Goal: Task Accomplishment & Management: Complete application form

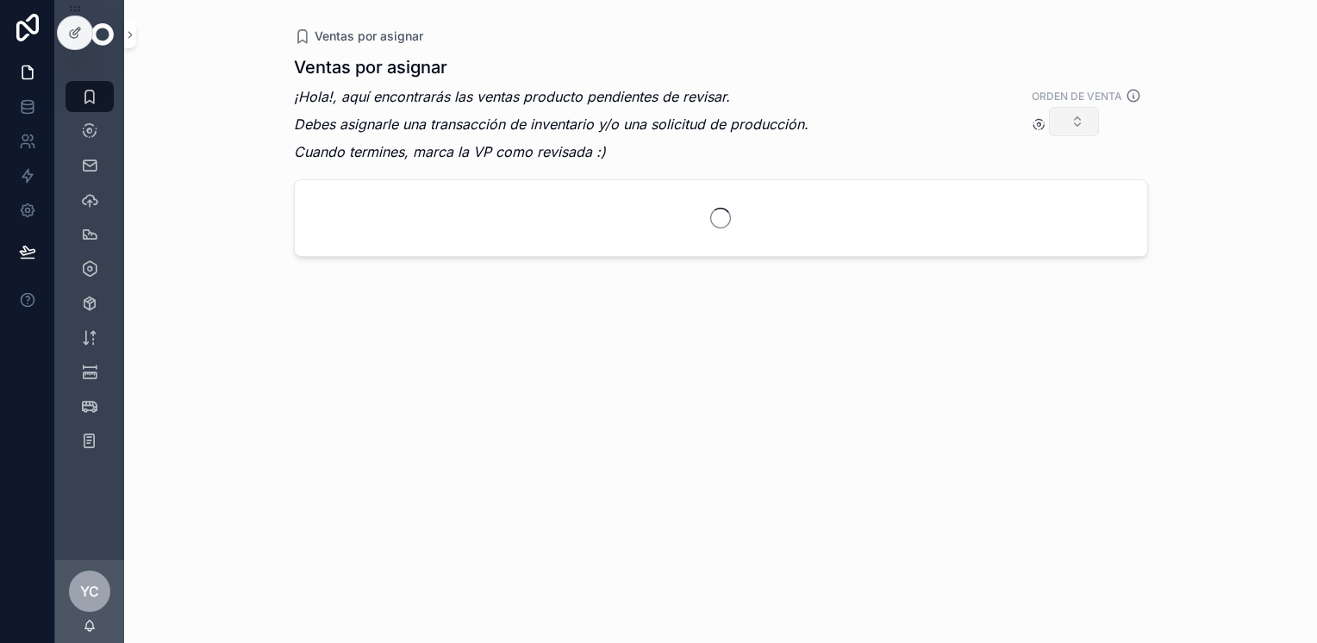
click at [1077, 116] on button "Select Button" at bounding box center [1074, 121] width 50 height 29
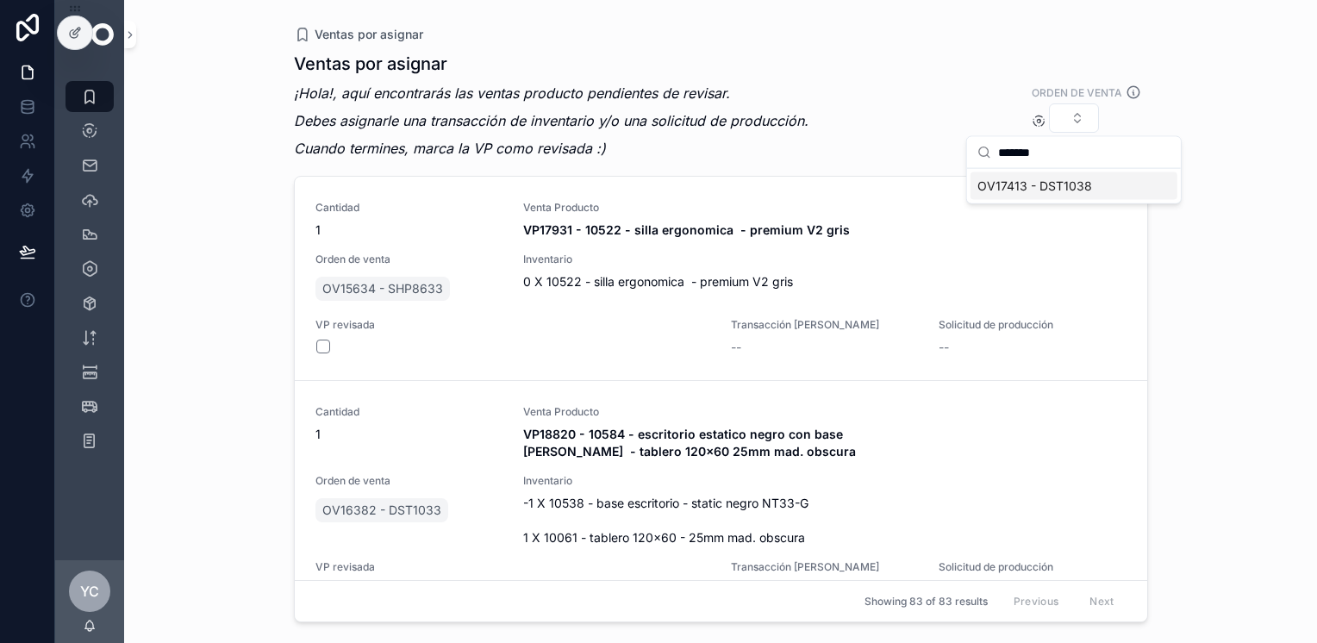
type input "*******"
click at [1047, 186] on span "OV17413 - DST1038" at bounding box center [1035, 186] width 115 height 17
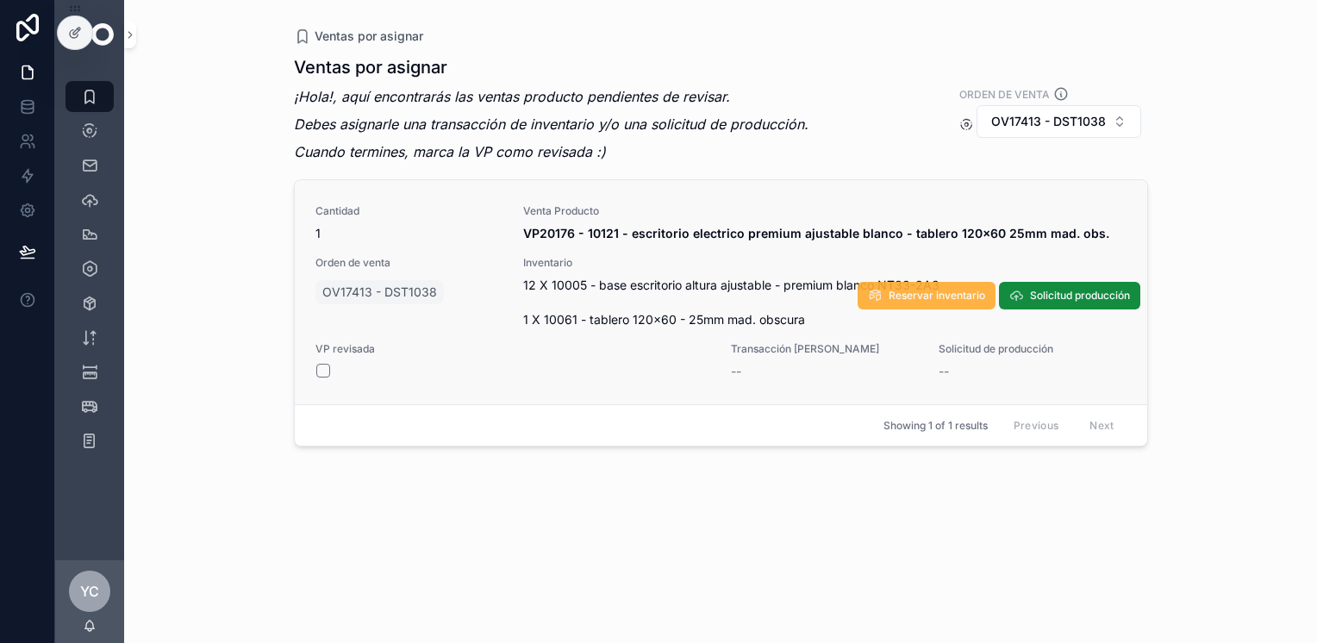
click at [914, 291] on span "Reservar inventario" at bounding box center [937, 296] width 97 height 14
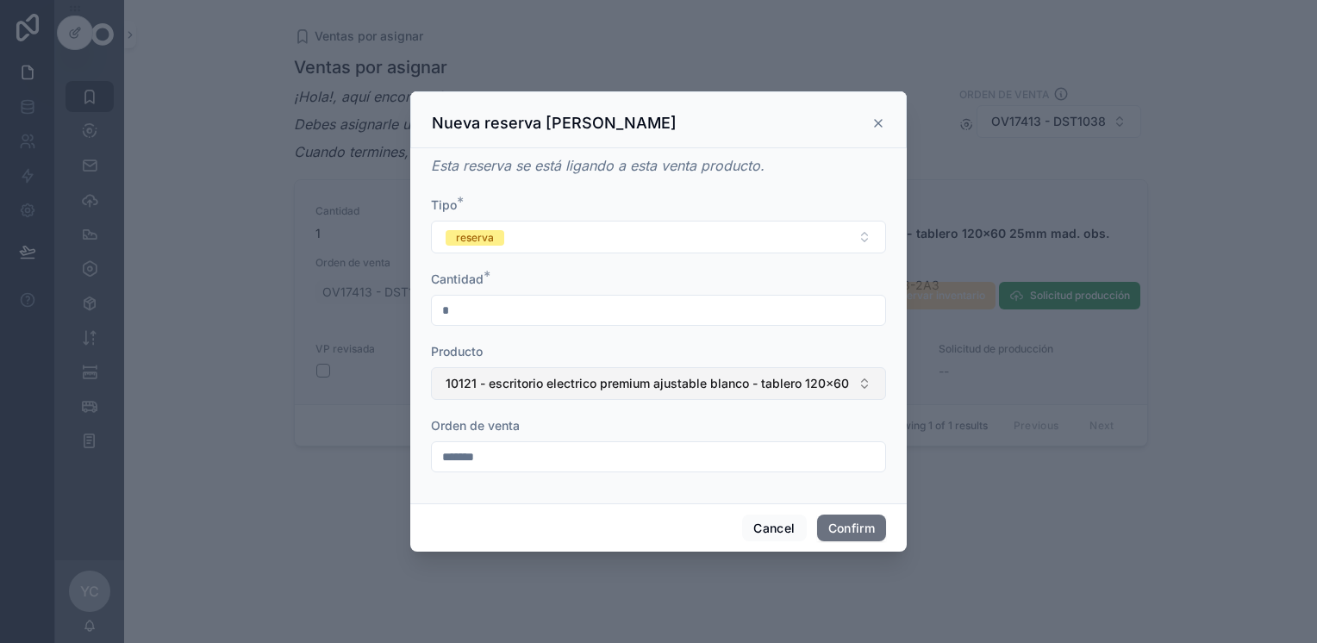
click at [559, 391] on span "10121 - escritorio electrico premium ajustable blanco - tablero 120x60 25mm mad…" at bounding box center [648, 383] width 405 height 17
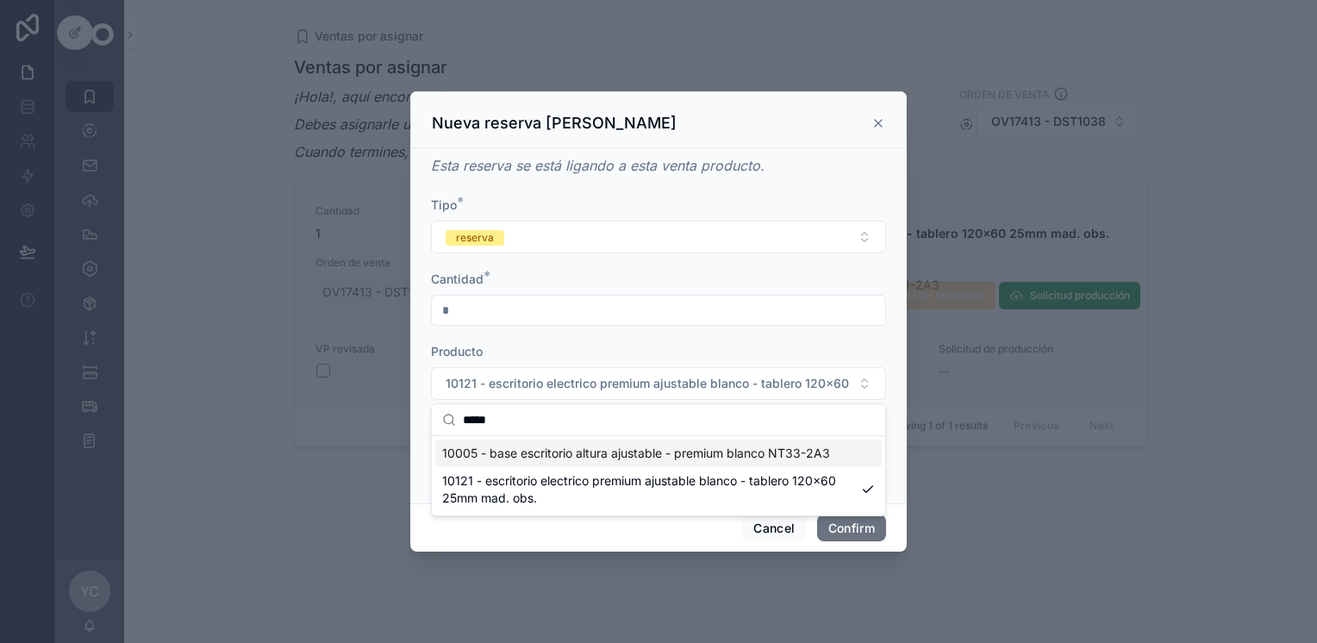
type input "*****"
click at [580, 453] on span "10005 - base escritorio altura ajustable - premium blanco NT33-2A3" at bounding box center [636, 453] width 388 height 17
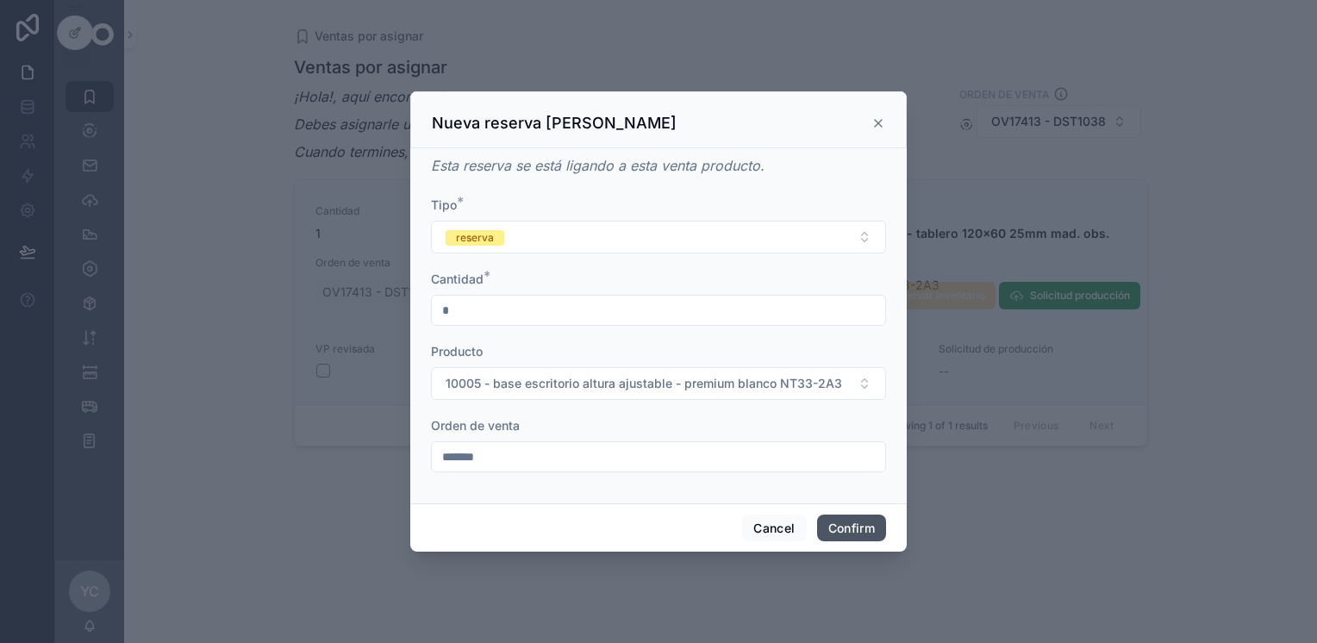
click at [850, 529] on button "Confirm" at bounding box center [851, 529] width 69 height 28
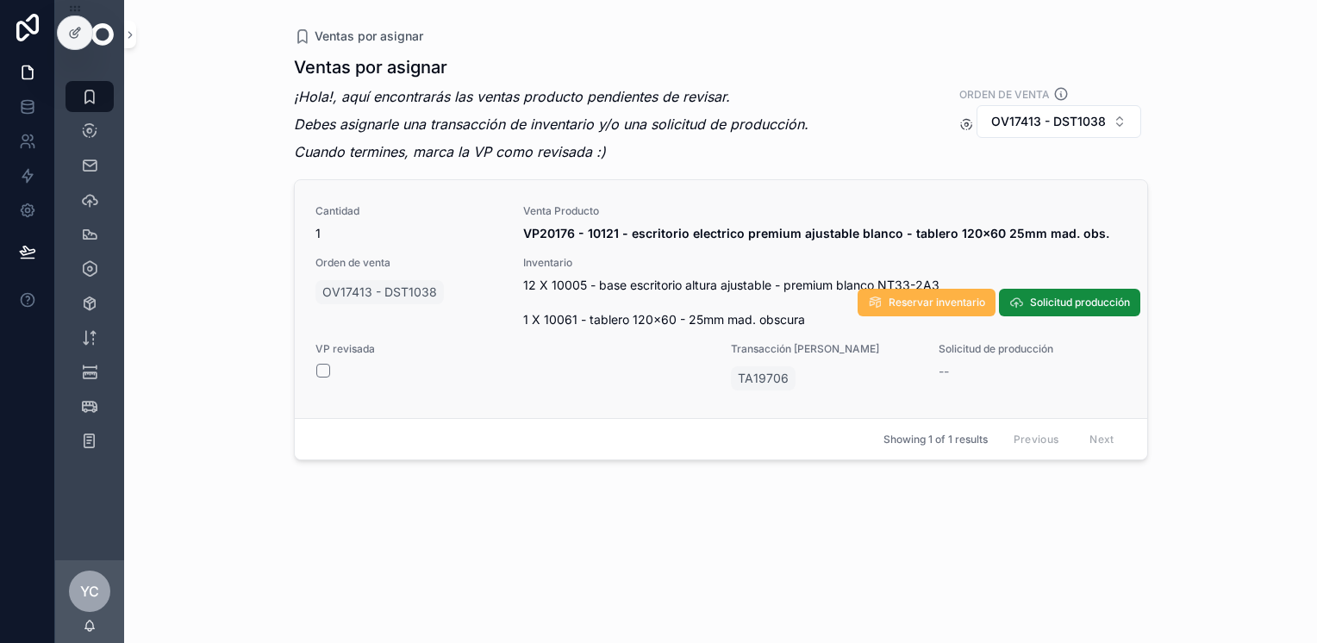
click at [932, 298] on span "Reservar inventario" at bounding box center [937, 303] width 97 height 14
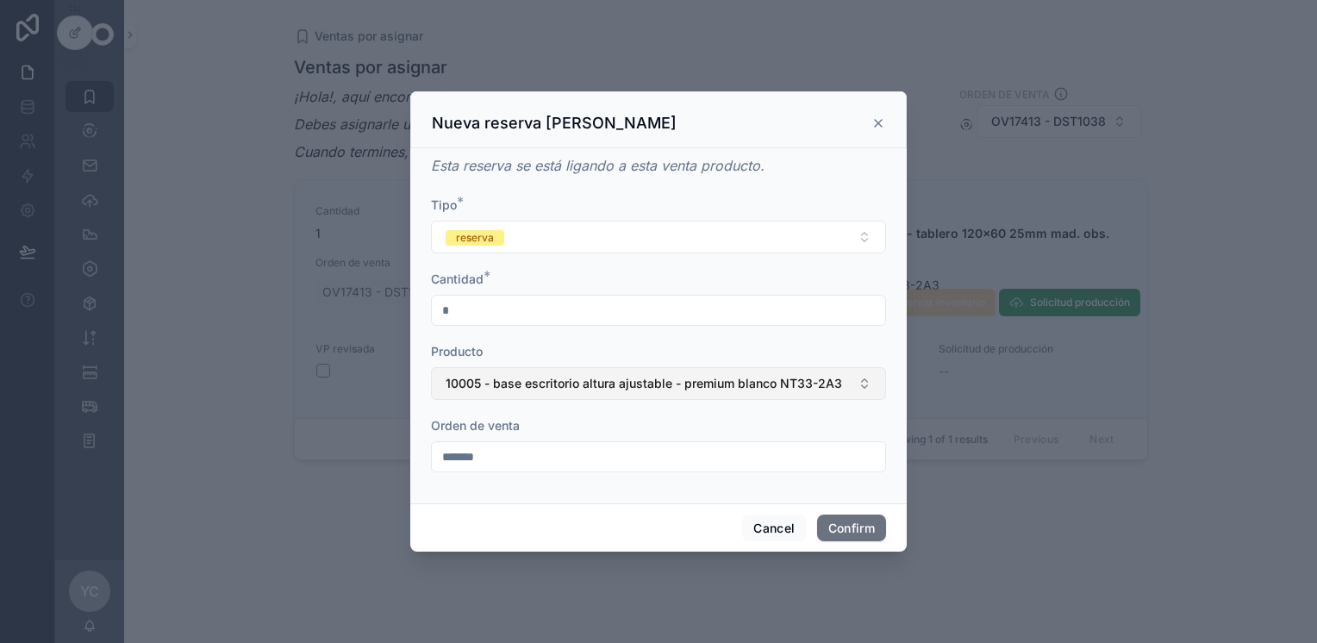
click at [572, 381] on span "10005 - base escritorio altura ajustable - premium blanco NT33-2A3" at bounding box center [644, 383] width 397 height 17
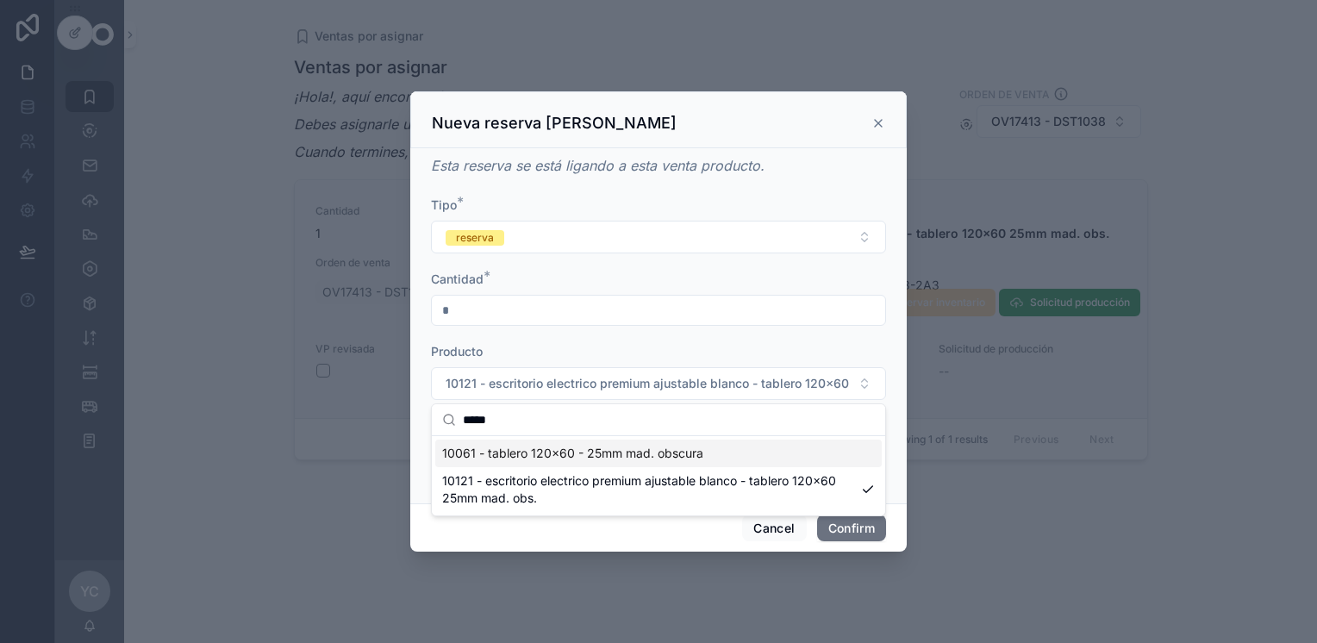
type input "*****"
click at [570, 451] on span "10061 - tablero 120x60 - 25mm mad. obscura" at bounding box center [572, 453] width 261 height 17
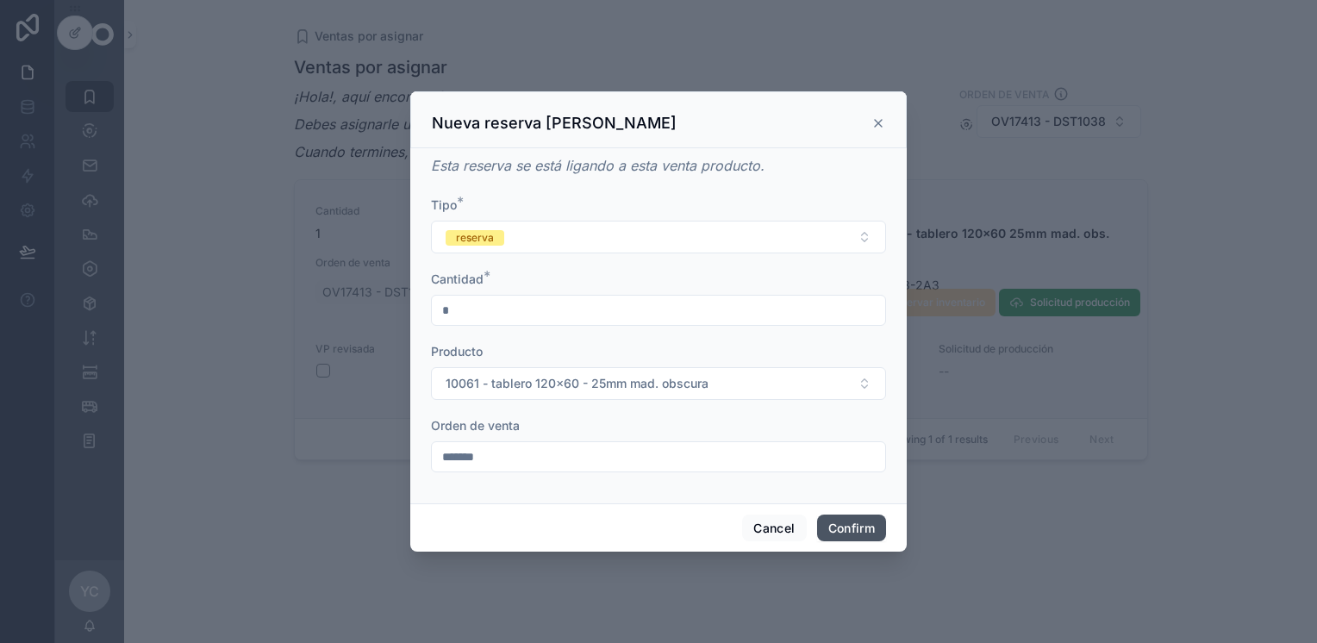
click at [852, 524] on button "Confirm" at bounding box center [851, 529] width 69 height 28
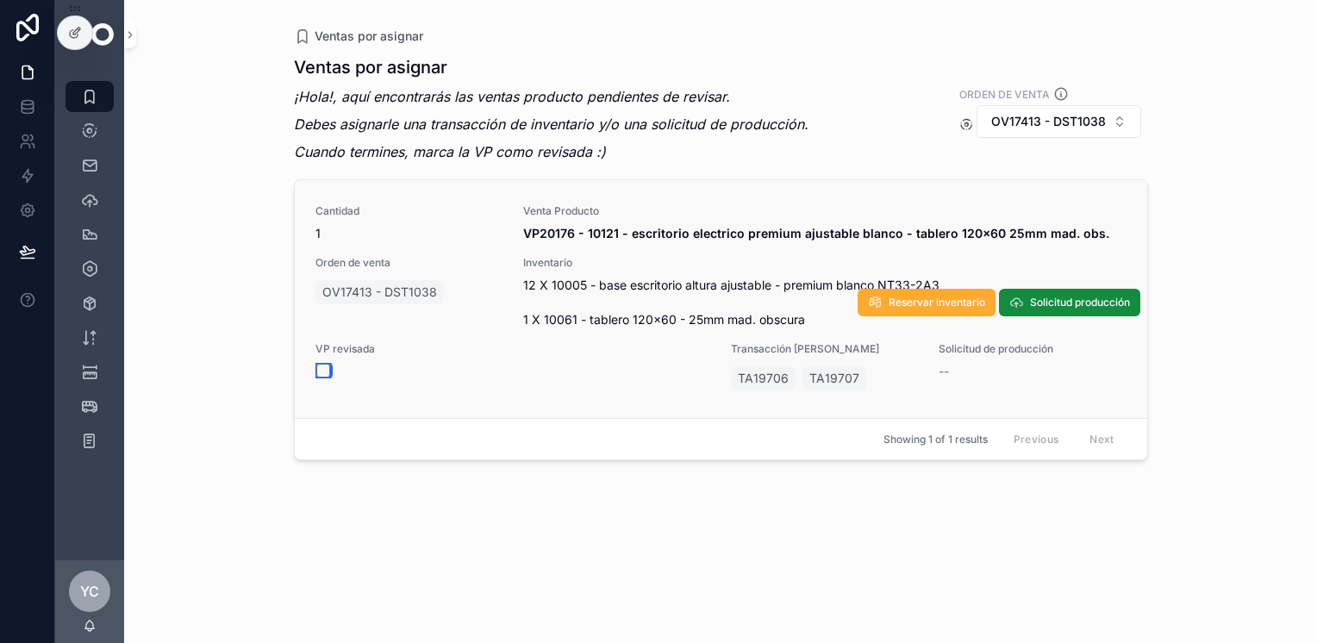
click at [323, 368] on button "scrollable content" at bounding box center [323, 371] width 14 height 14
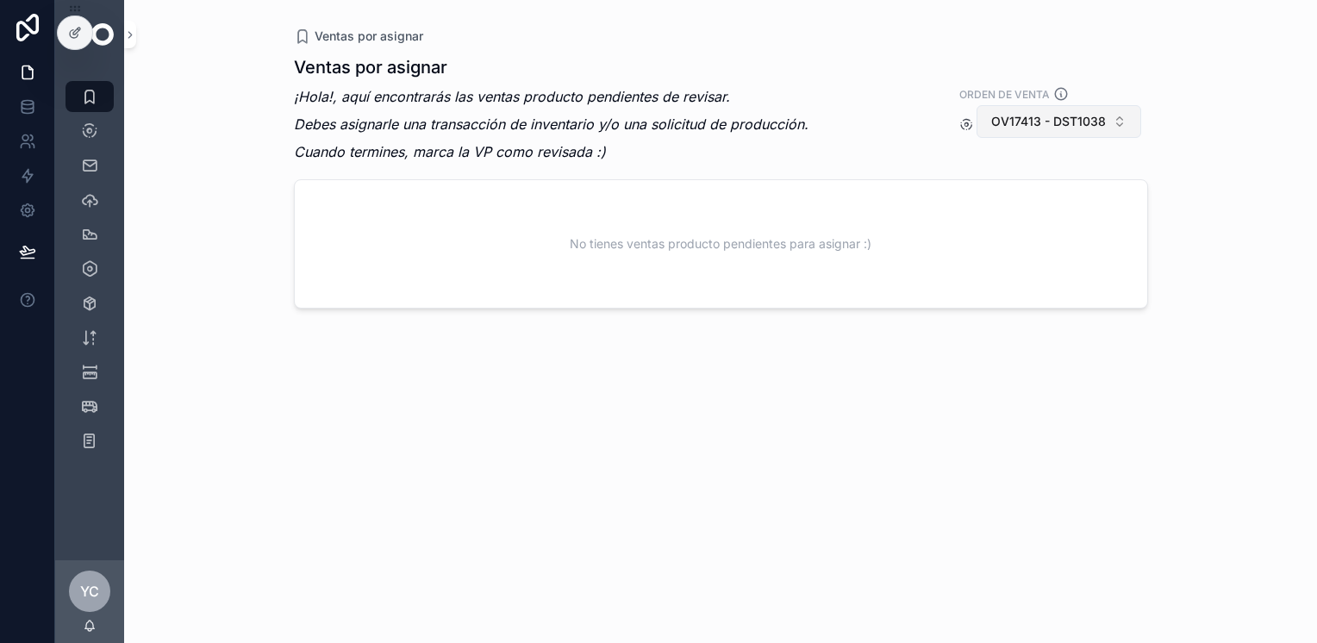
click at [1104, 123] on span "OV17413 - DST1038" at bounding box center [1048, 121] width 115 height 17
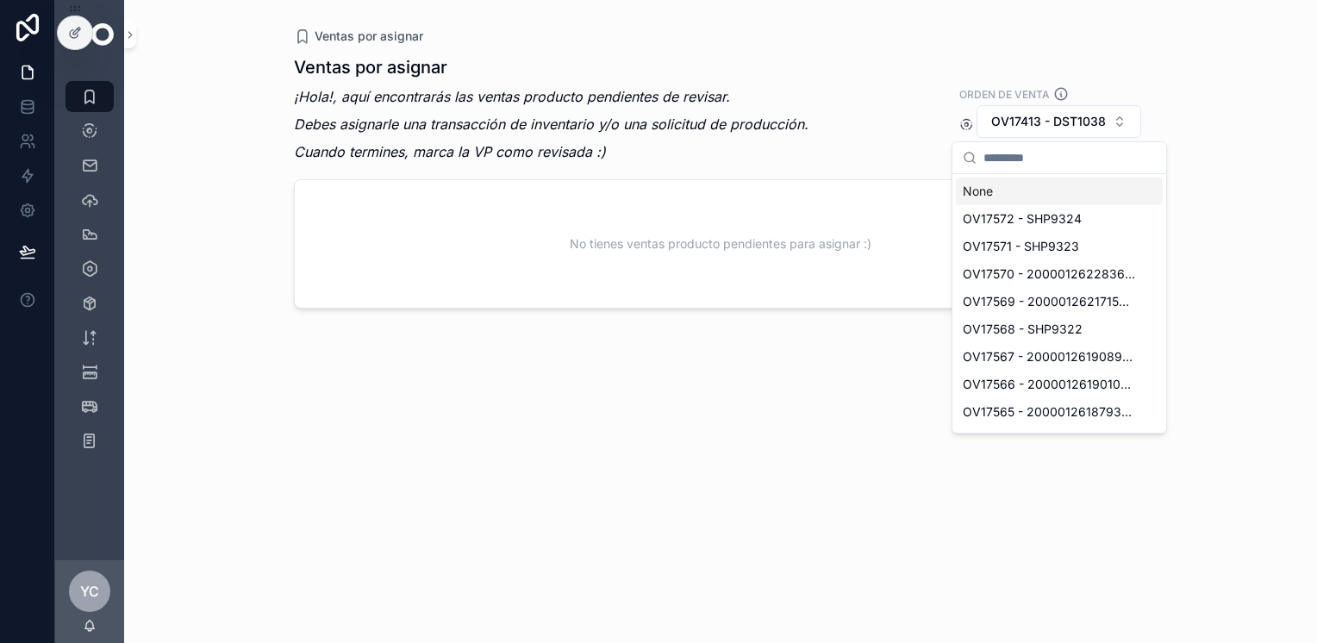
click at [1010, 191] on div "None" at bounding box center [1059, 192] width 207 height 28
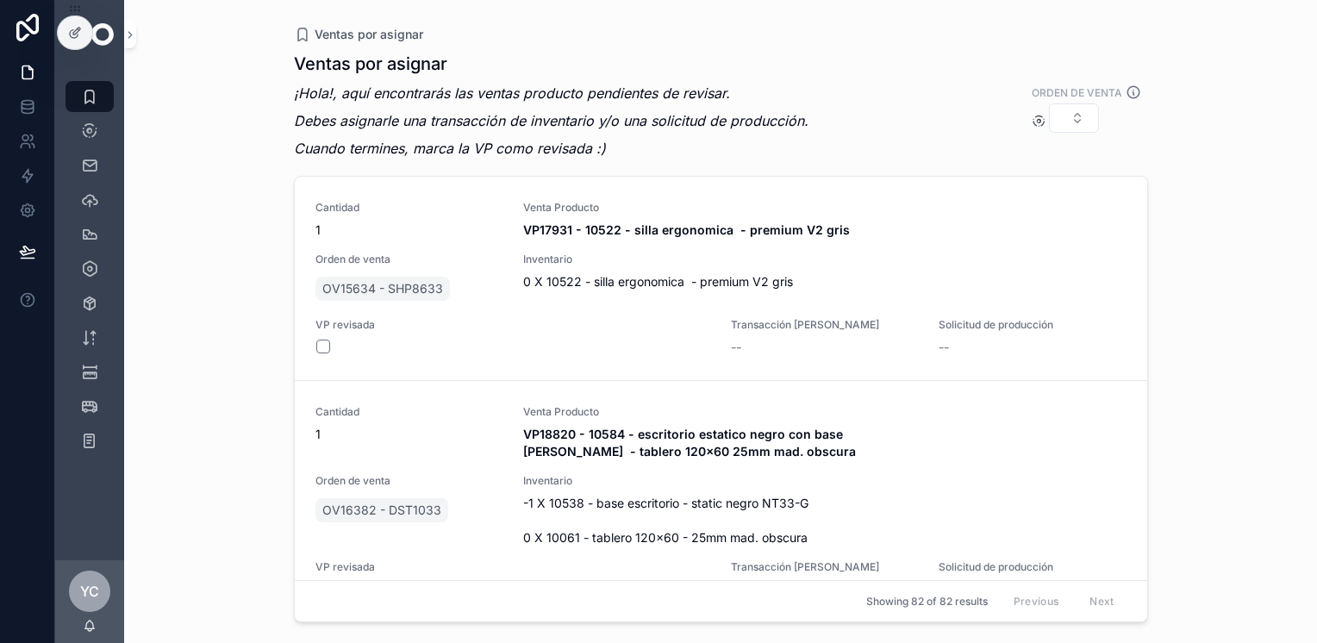
scroll to position [86, 0]
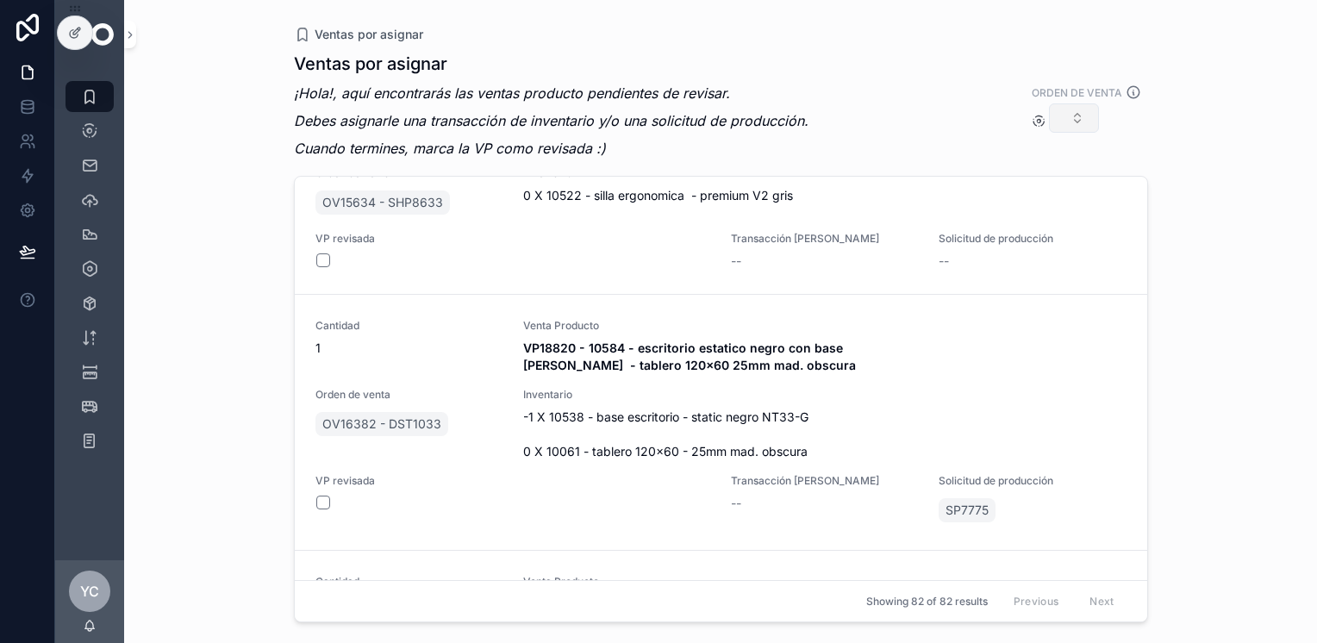
click at [1059, 109] on button "Select Button" at bounding box center [1074, 117] width 50 height 29
type input "*******"
click at [1048, 184] on span "OV16938 - SHP9107" at bounding box center [1037, 186] width 118 height 17
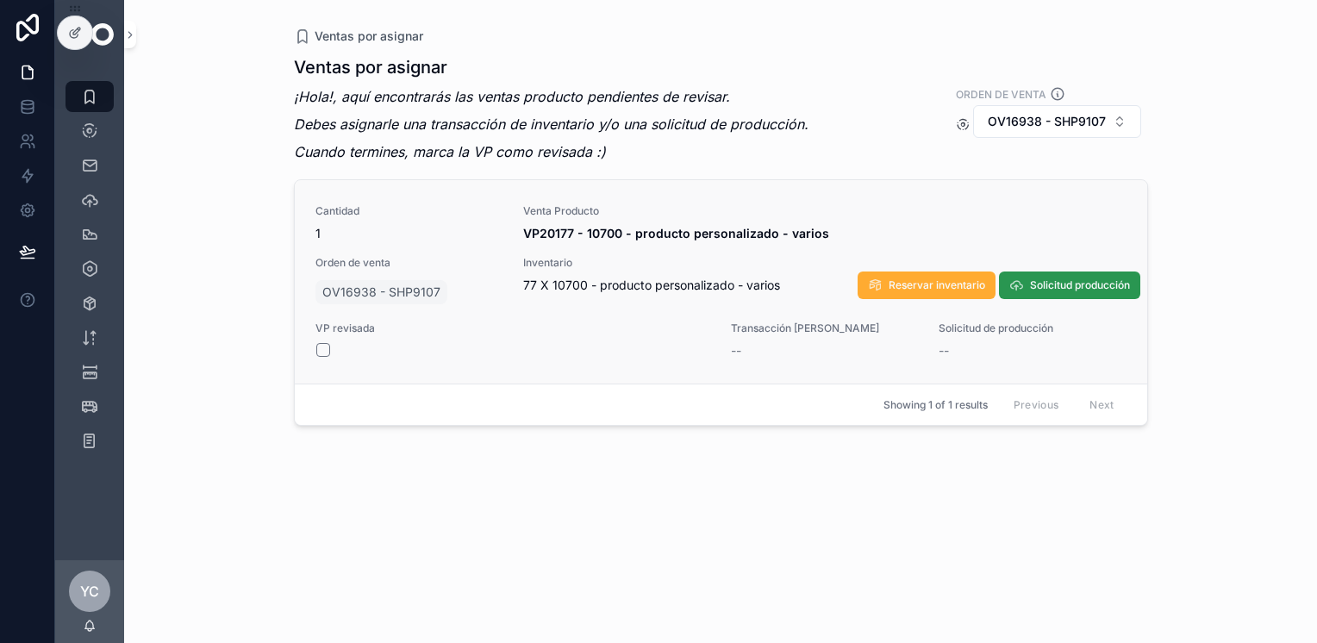
click at [1090, 282] on span "Solicitud producción" at bounding box center [1080, 285] width 100 height 14
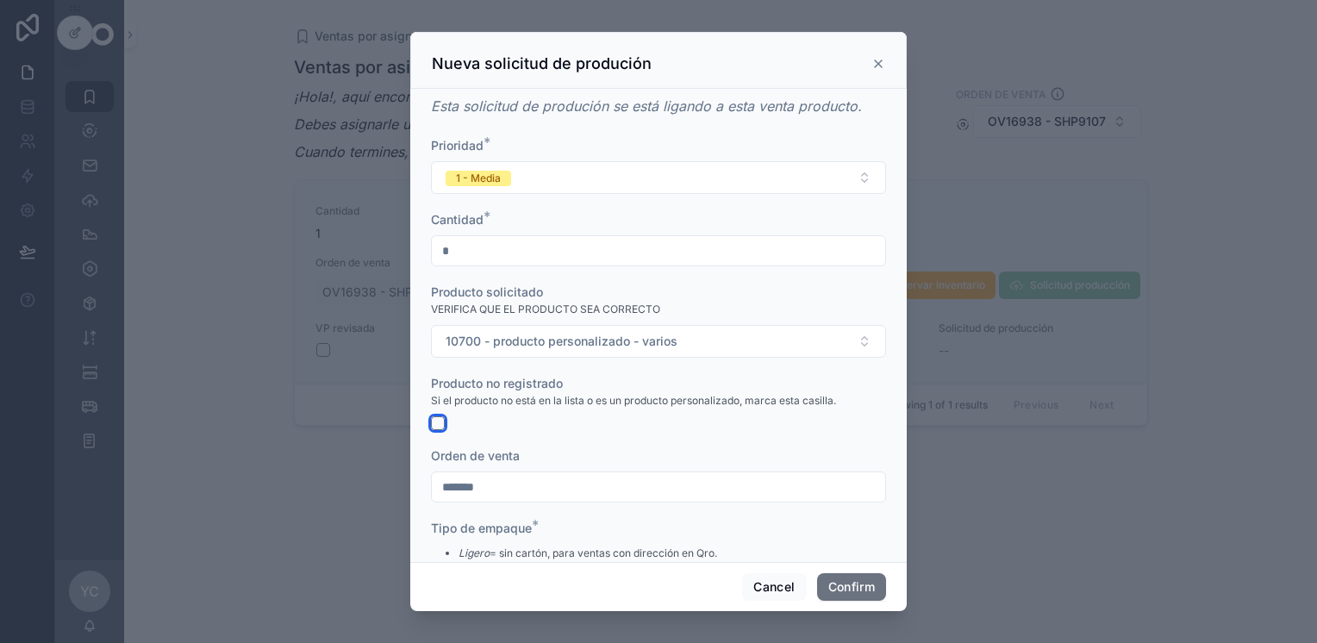
click at [440, 426] on button "button" at bounding box center [438, 423] width 14 height 14
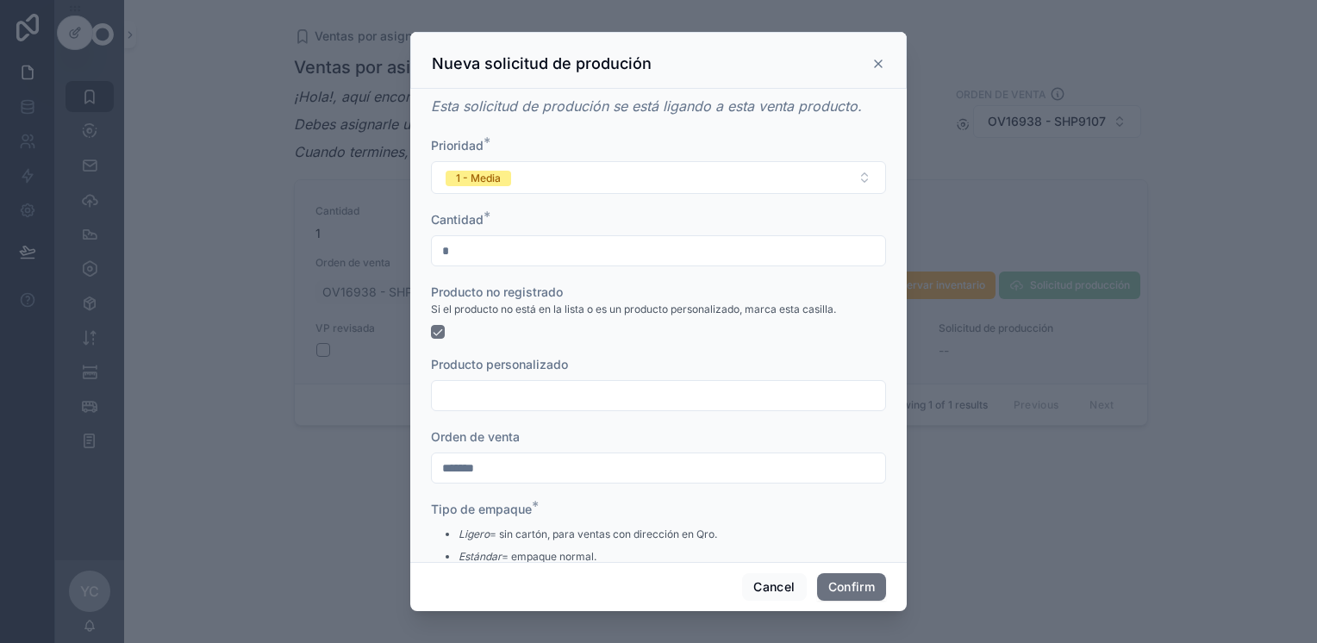
click at [509, 398] on input "text" at bounding box center [658, 396] width 453 height 24
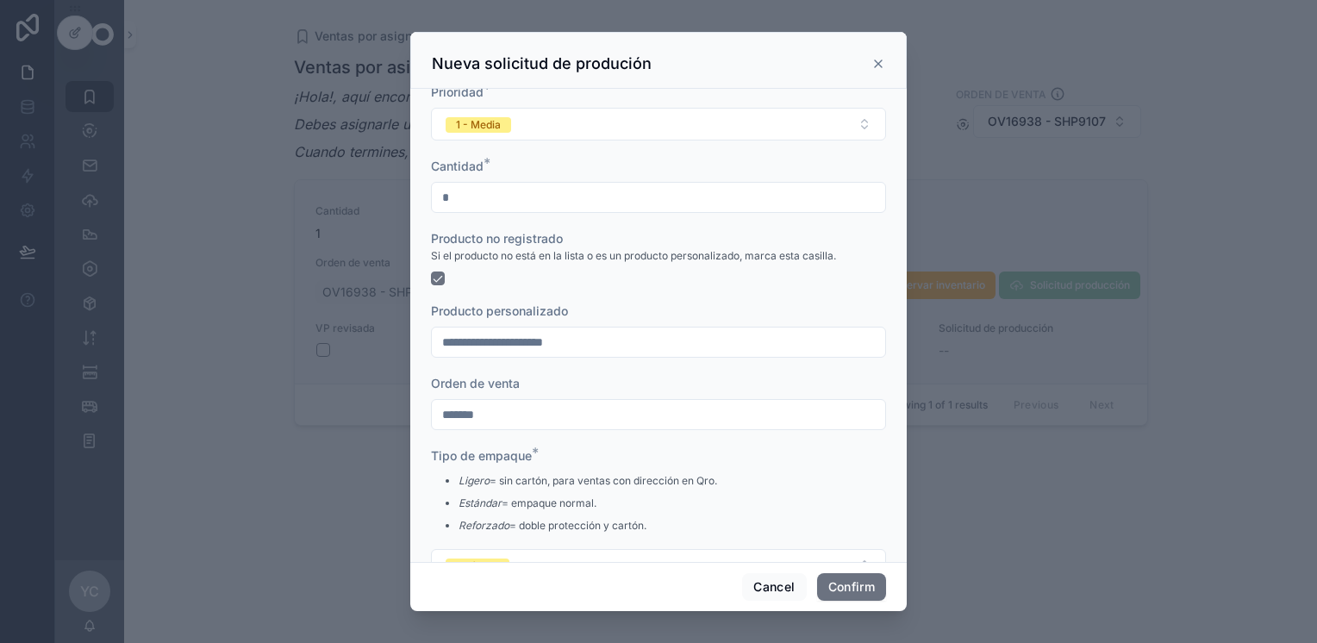
scroll to position [103, 0]
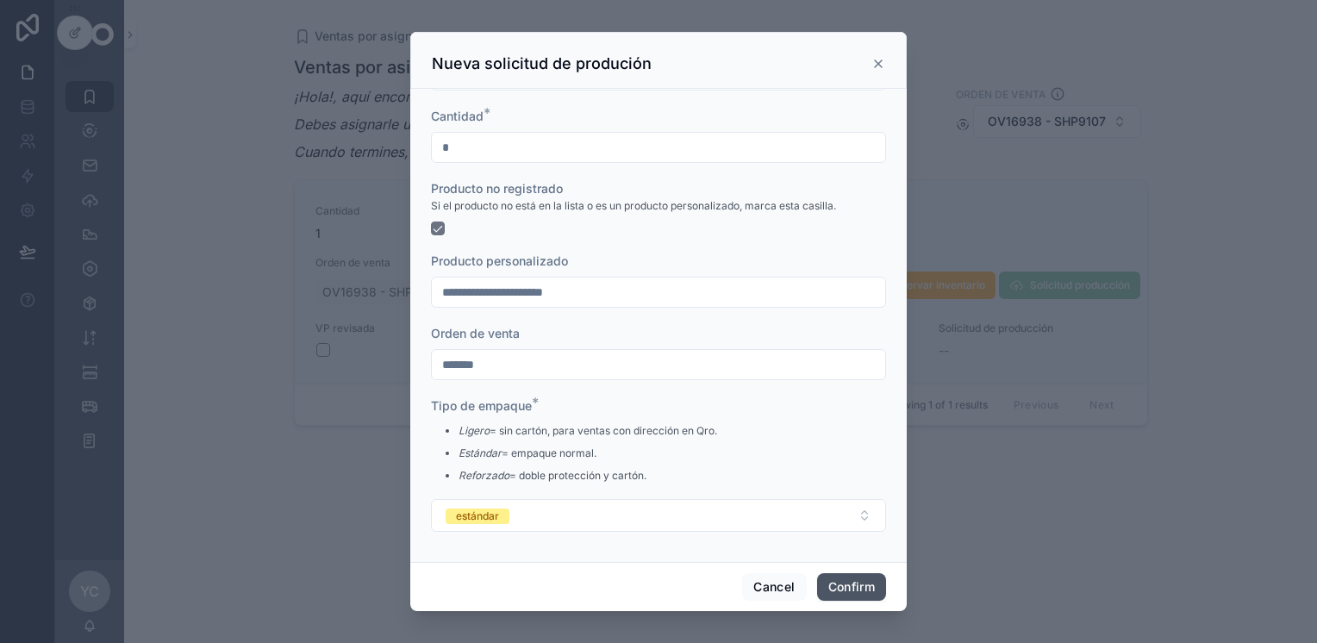
type input "**********"
click at [832, 584] on button "Confirm" at bounding box center [851, 587] width 69 height 28
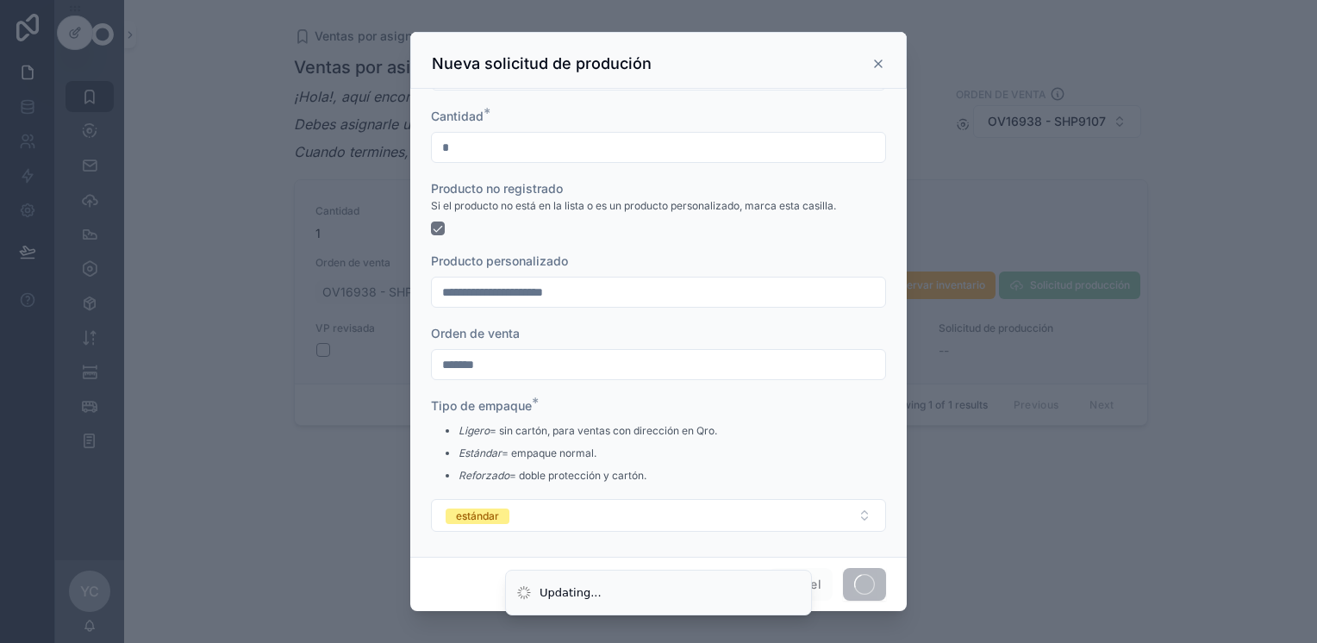
scroll to position [0, 0]
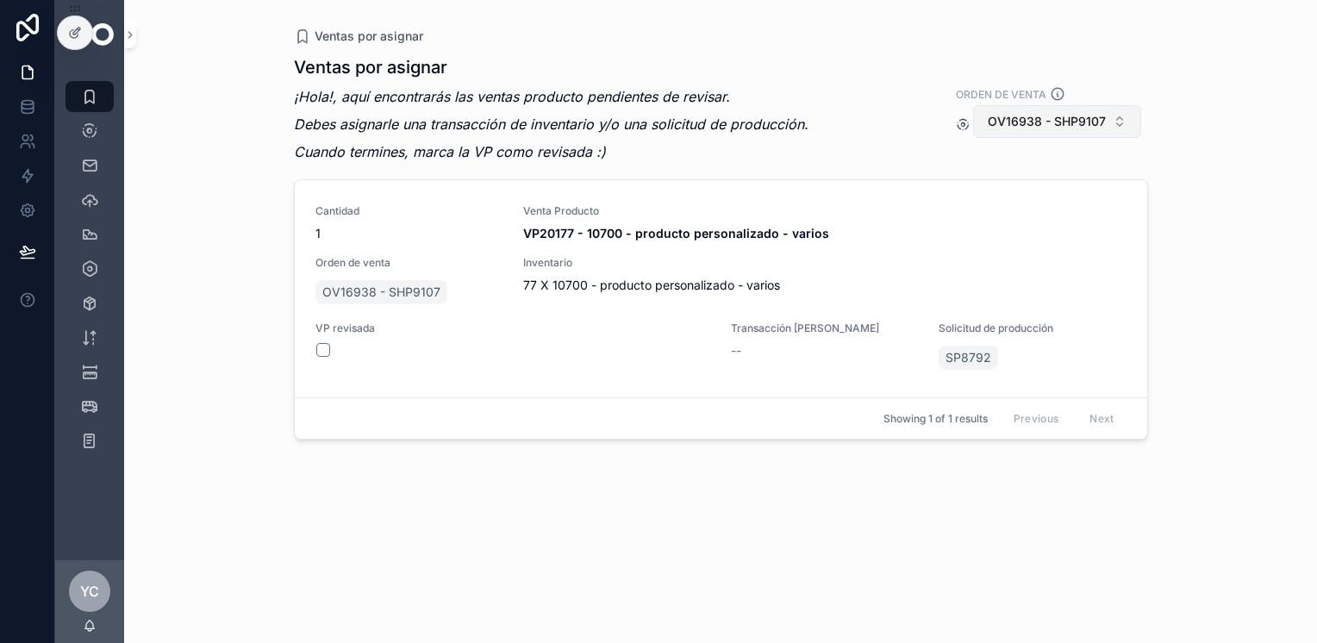
click at [1056, 125] on span "OV16938 - SHP9107" at bounding box center [1047, 121] width 118 height 17
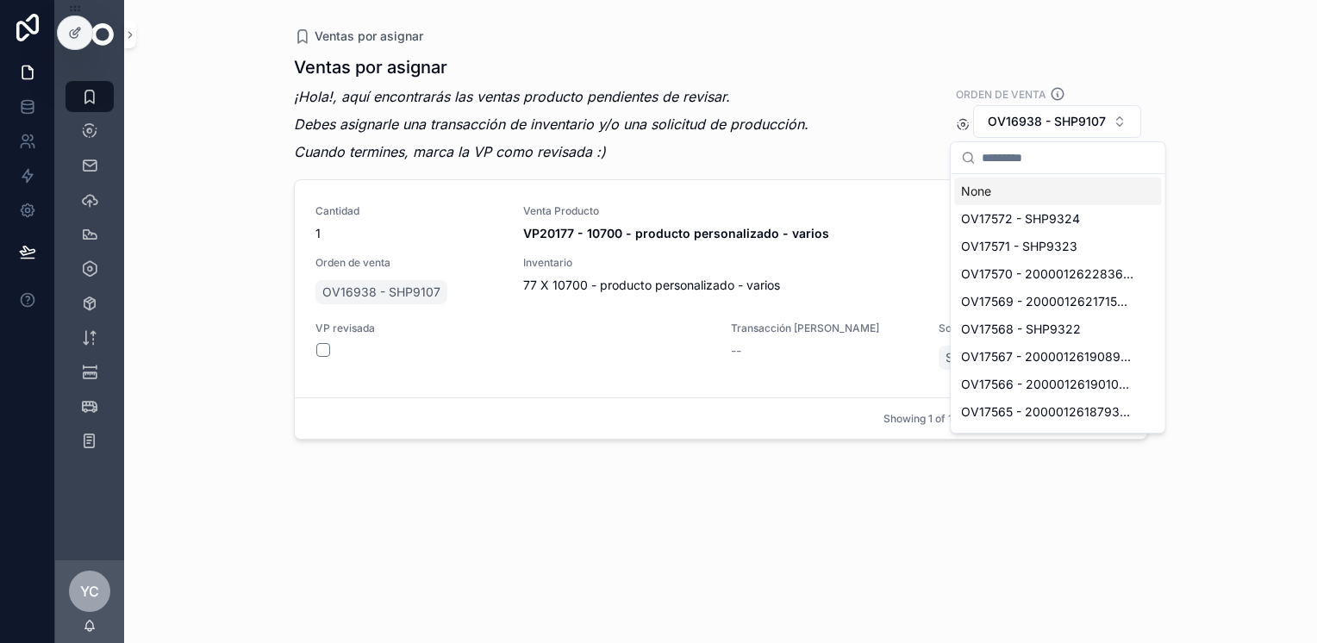
click at [1009, 195] on div "None" at bounding box center [1057, 192] width 207 height 28
